Goal: Information Seeking & Learning: Find specific fact

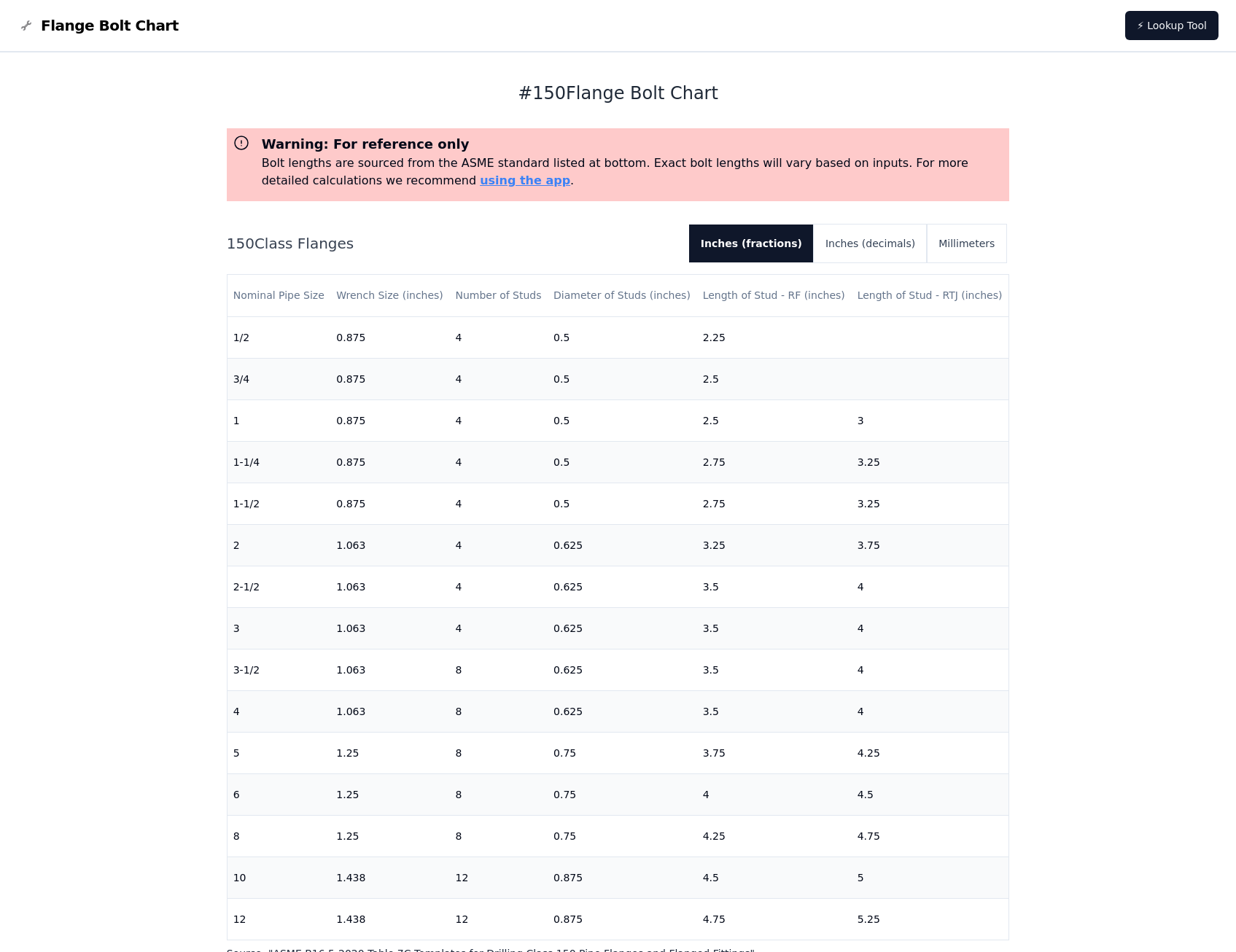
click at [398, 188] on p "Bolt lengths are sourced from the ASME standard listed at bottom. Exact bolt le…" at bounding box center [633, 172] width 742 height 35
click at [480, 181] on link "using the app" at bounding box center [525, 181] width 91 height 14
click at [863, 242] on button "Inches (decimals)" at bounding box center [869, 243] width 113 height 38
click at [795, 234] on button "Inches (fractions)" at bounding box center [746, 243] width 113 height 38
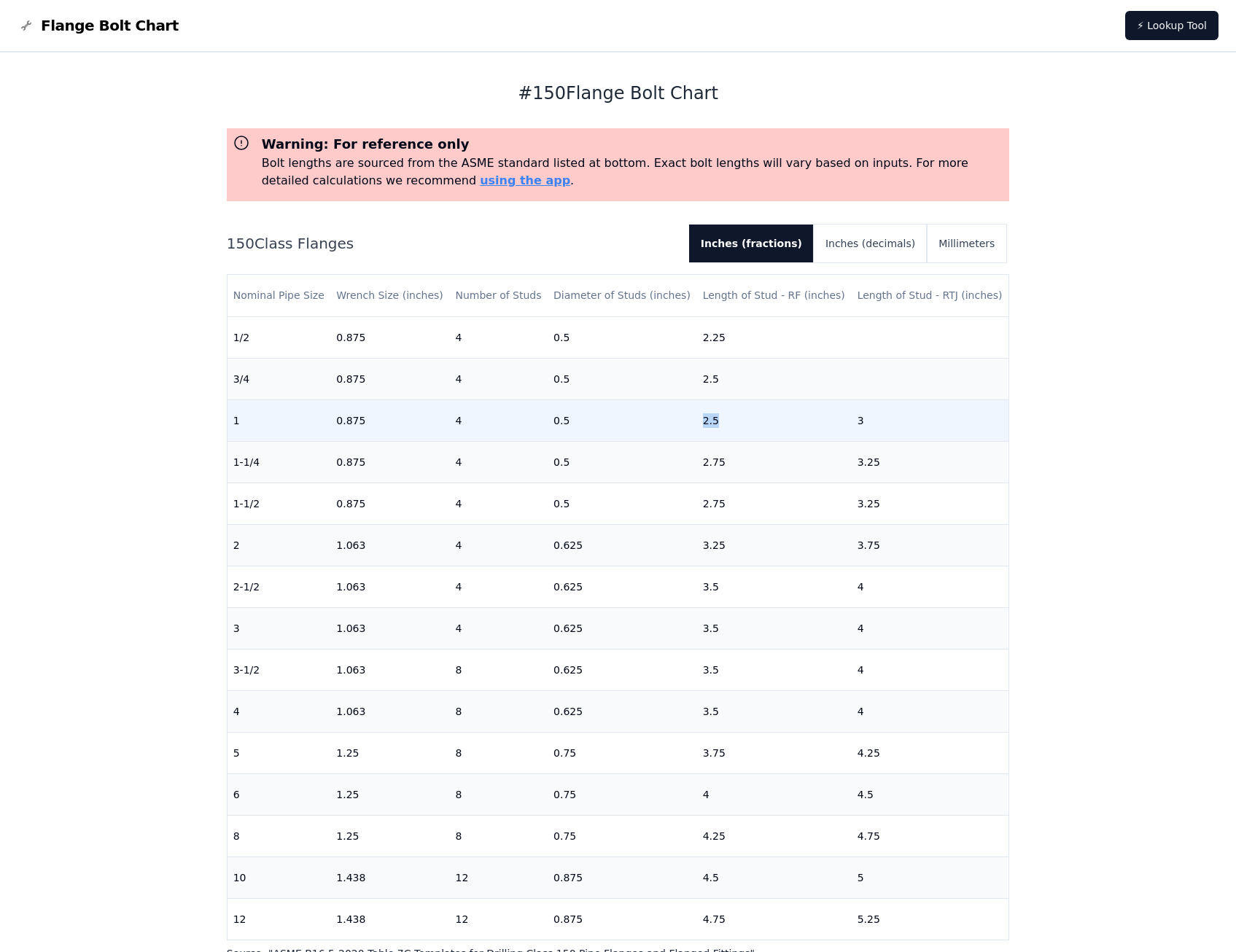
drag, startPoint x: 711, startPoint y: 421, endPoint x: 682, endPoint y: 417, distance: 29.3
click at [682, 417] on tr "1 0.875 4 0.5 2.5 3" at bounding box center [618, 421] width 781 height 42
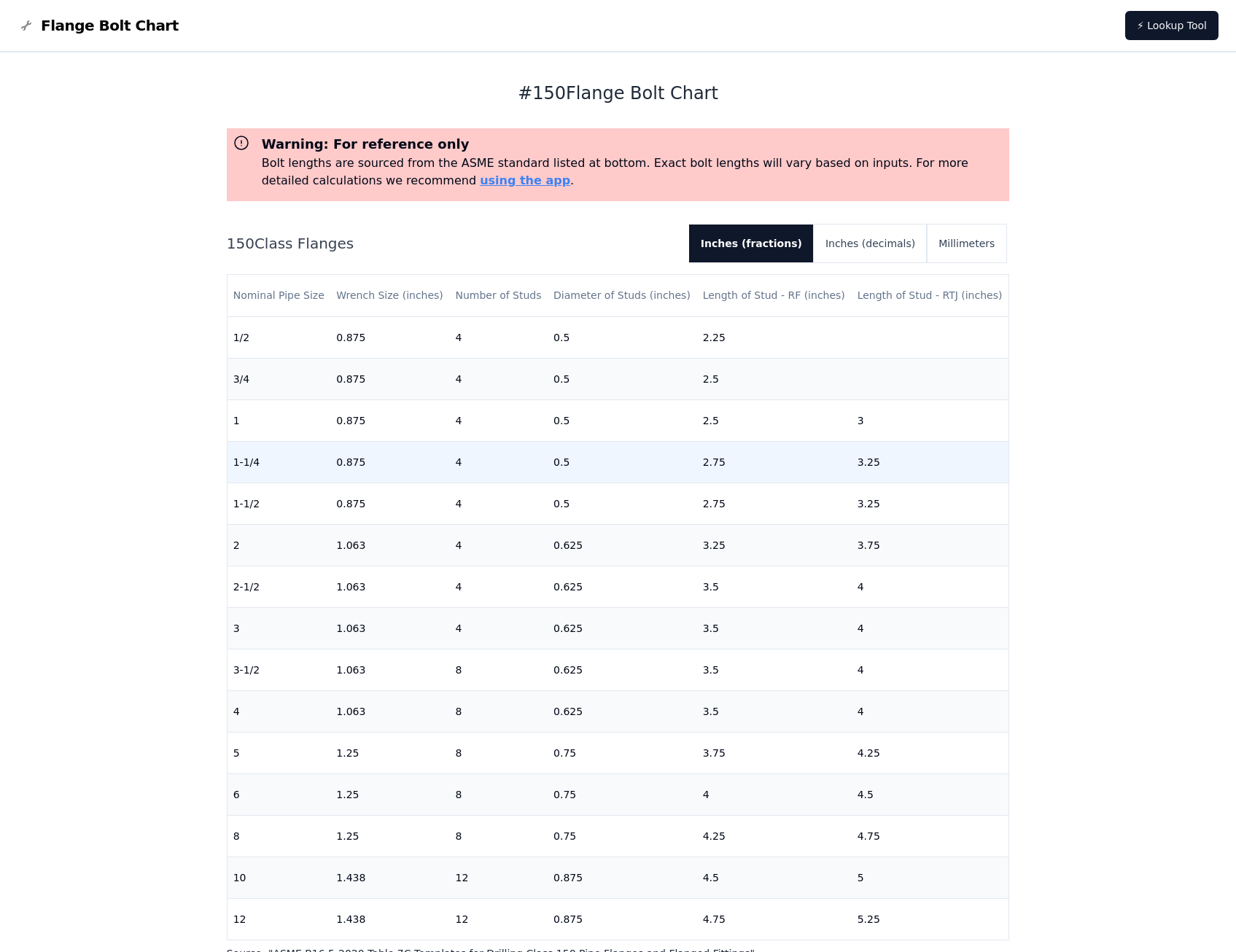
drag, startPoint x: 682, startPoint y: 417, endPoint x: 640, endPoint y: 443, distance: 49.4
click at [640, 443] on td "0.5" at bounding box center [621, 462] width 149 height 42
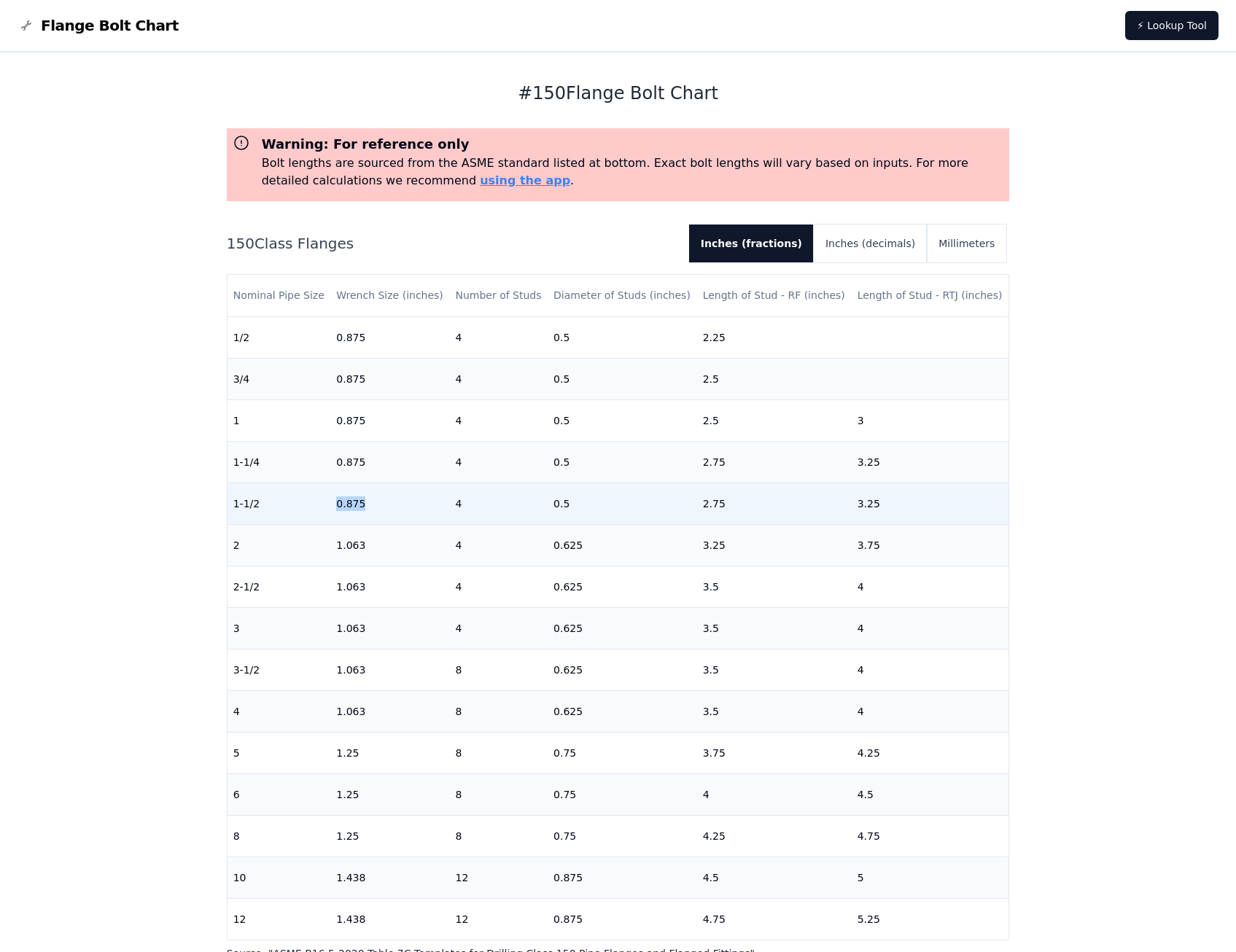
drag, startPoint x: 376, startPoint y: 509, endPoint x: 325, endPoint y: 516, distance: 51.5
click at [325, 516] on tr "1-1/2 0.875 4 0.5 2.75 3.25" at bounding box center [618, 503] width 781 height 42
click at [697, 515] on td "2.75" at bounding box center [774, 503] width 154 height 42
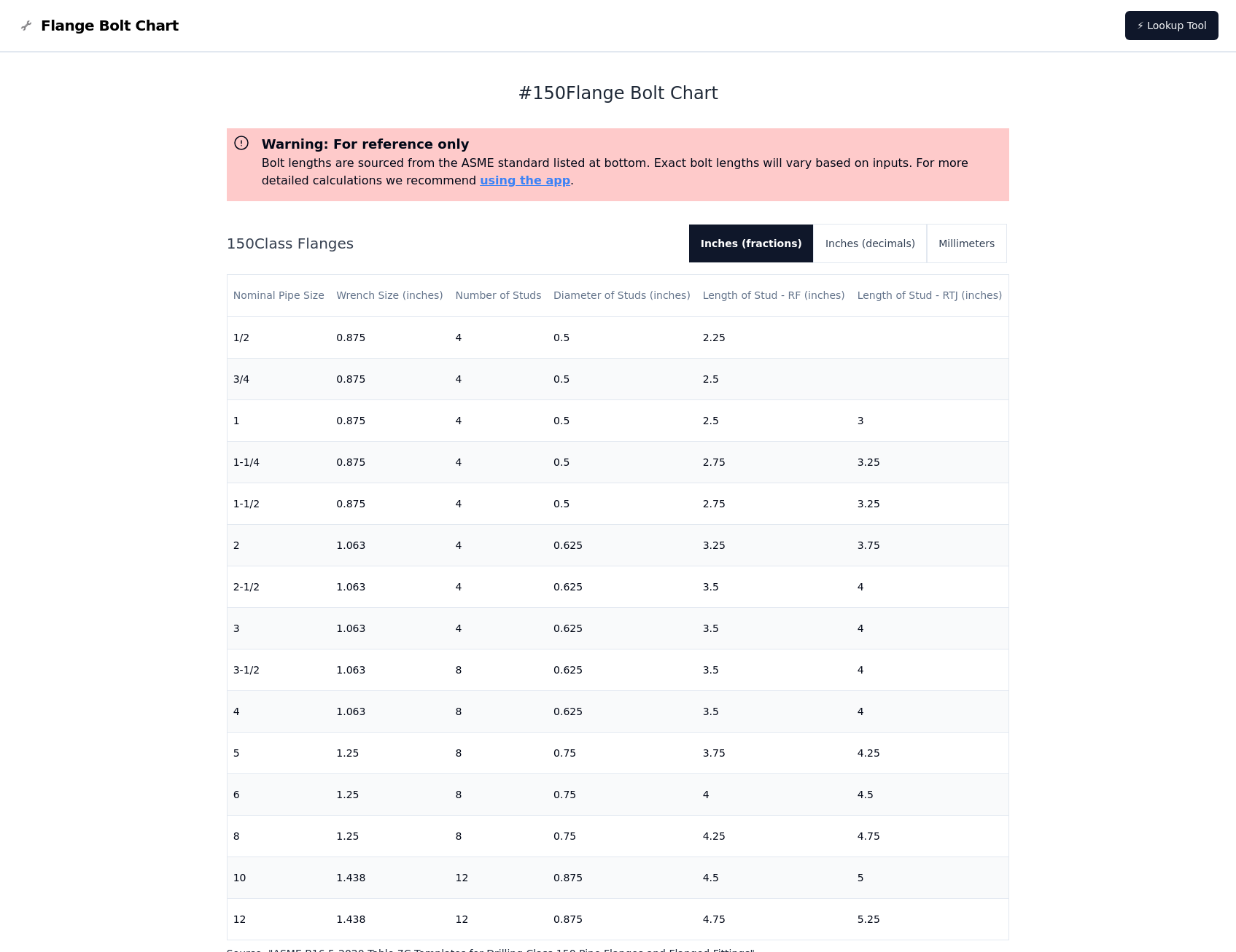
click at [1122, 714] on div "# 150 Flange Bolt Chart Warning: For reference only Bolt lengths are sourced fr…" at bounding box center [618, 684] width 1236 height 1264
